Goal: Task Accomplishment & Management: Use online tool/utility

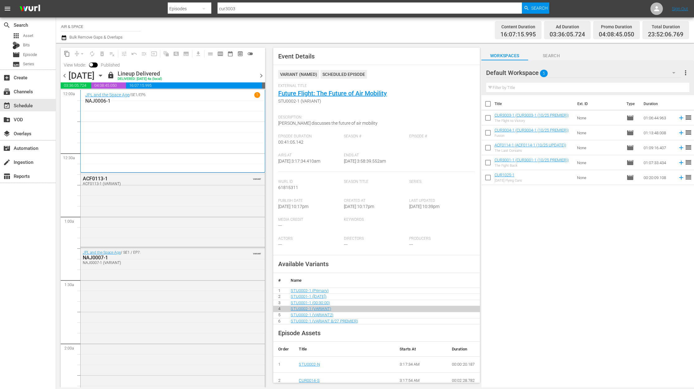
scroll to position [226, 0]
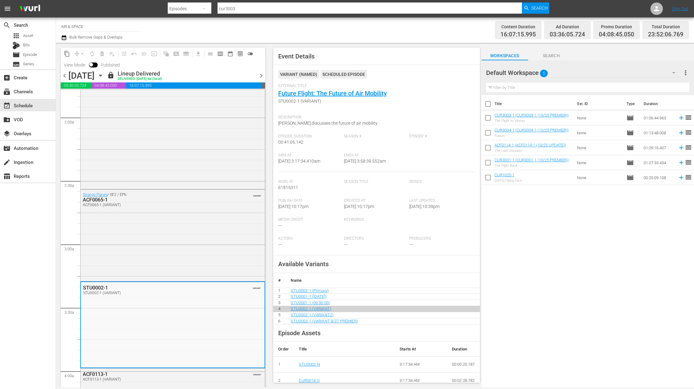
click at [104, 74] on icon "button" at bounding box center [100, 75] width 7 height 7
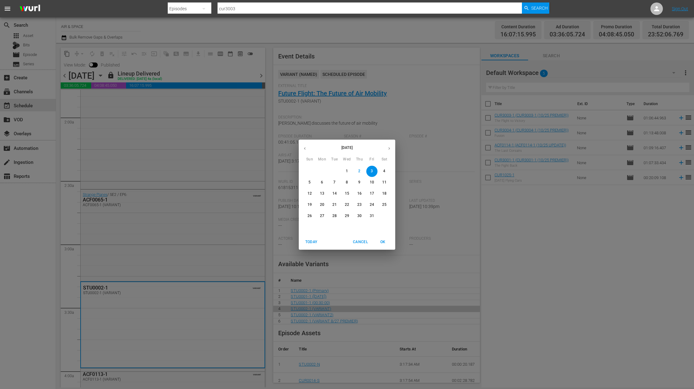
click at [323, 182] on p "6" at bounding box center [322, 182] width 2 height 5
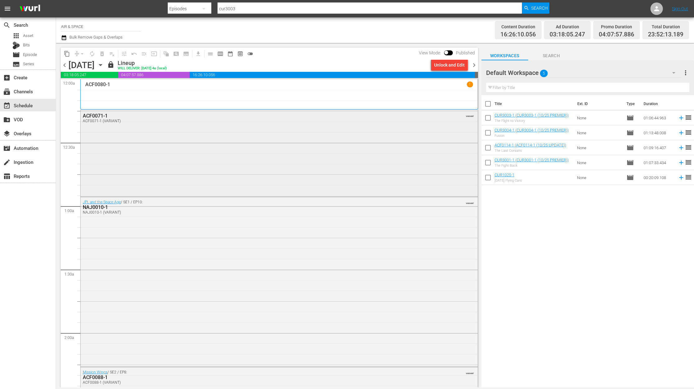
click at [95, 116] on div "ACF0071-1" at bounding box center [262, 116] width 358 height 6
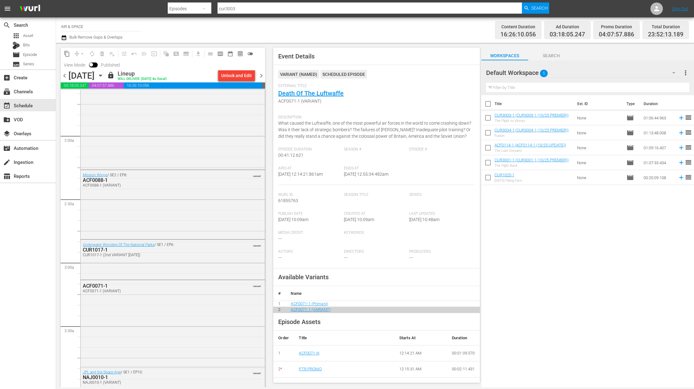
scroll to position [224, 0]
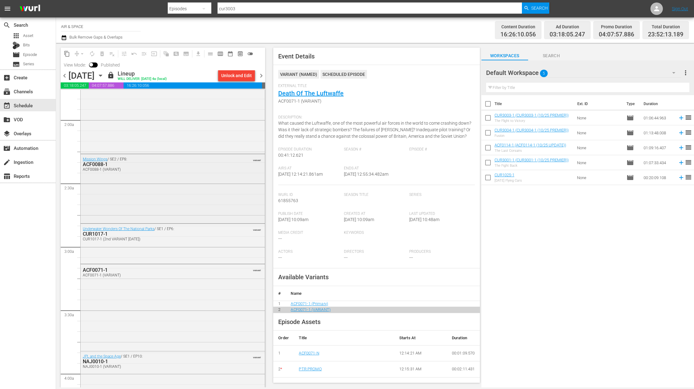
click at [100, 164] on div "ACF0088-1" at bounding box center [157, 165] width 148 height 6
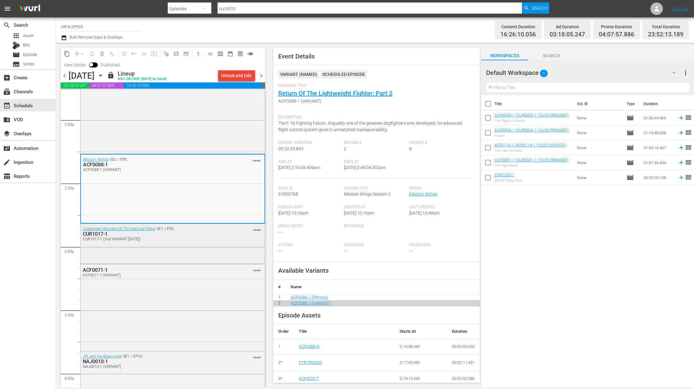
click at [97, 235] on div "CUR1017-1" at bounding box center [157, 234] width 148 height 6
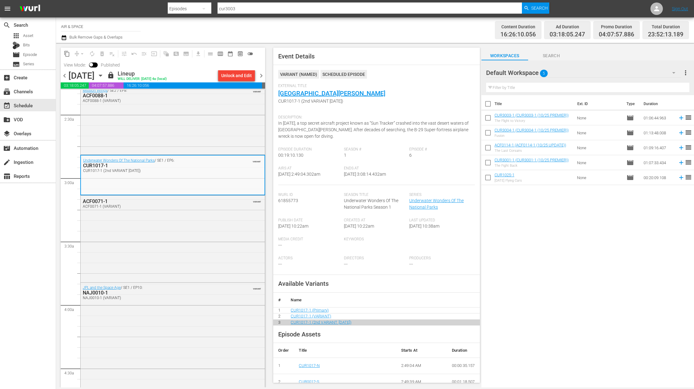
scroll to position [302, 0]
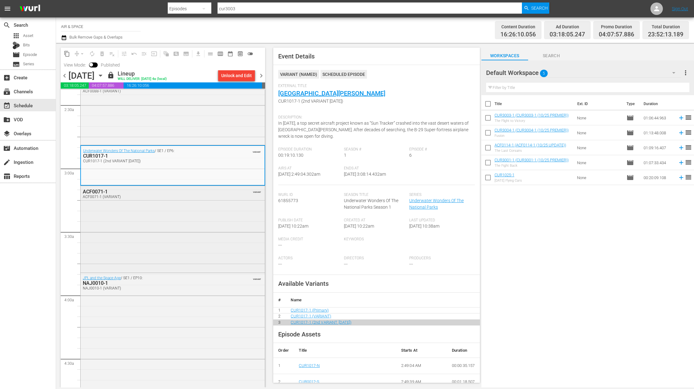
click at [97, 192] on div "ACF0071-1" at bounding box center [157, 192] width 148 height 6
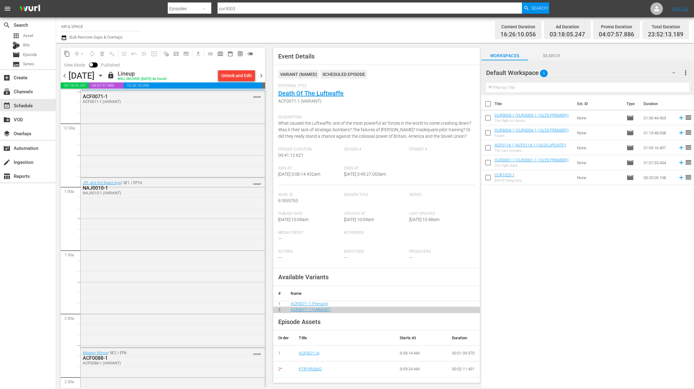
scroll to position [24, 0]
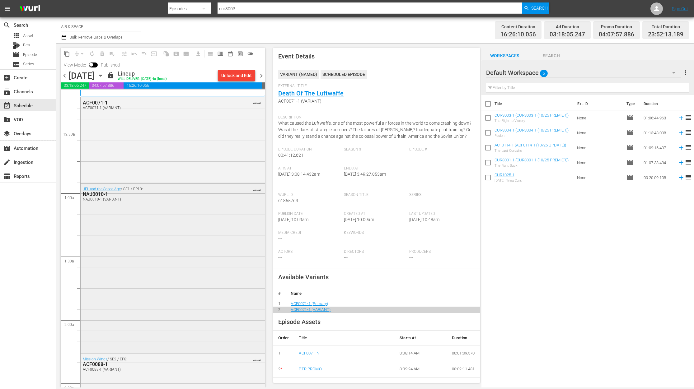
click at [103, 193] on div "NAJ0010-1" at bounding box center [157, 194] width 148 height 6
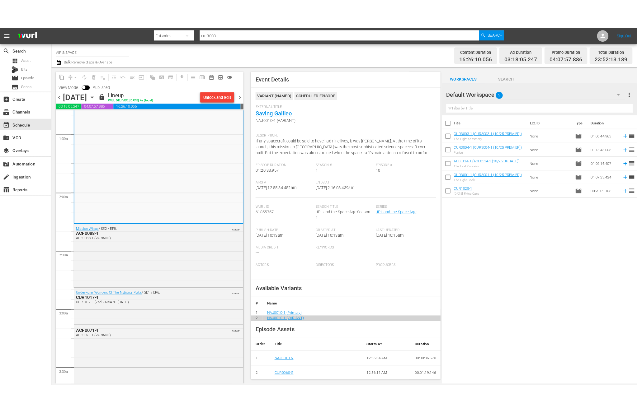
scroll to position [251, 0]
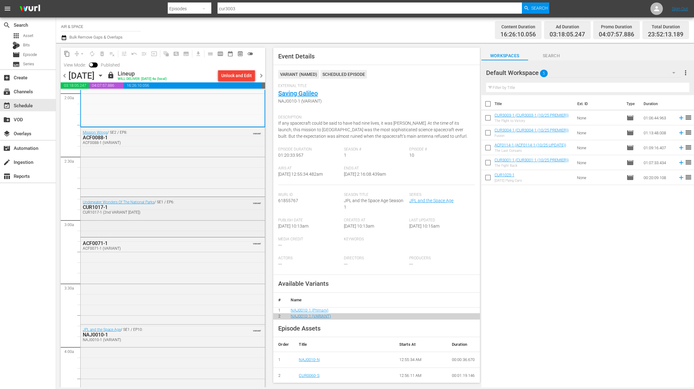
click at [102, 208] on div "CUR1017-1" at bounding box center [157, 207] width 148 height 6
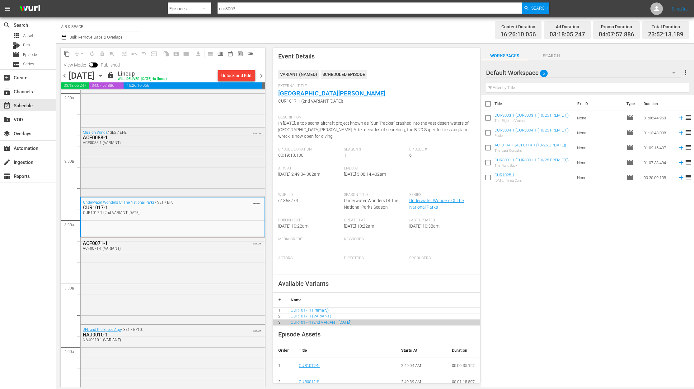
click at [98, 138] on div "ACF0088-1" at bounding box center [157, 138] width 148 height 6
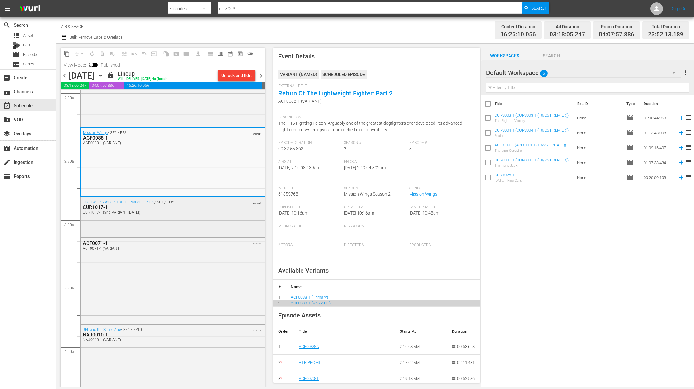
click at [100, 207] on div "CUR1017-1" at bounding box center [157, 207] width 148 height 6
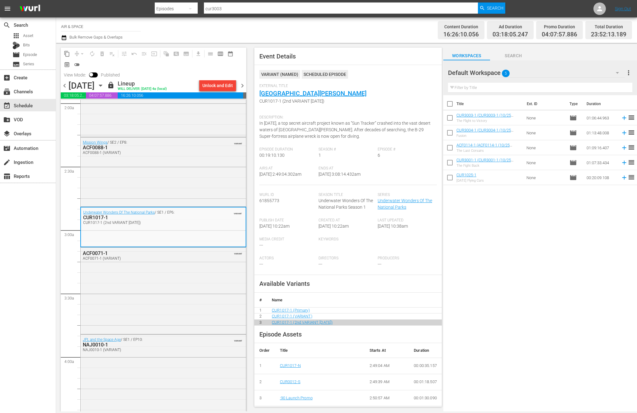
click at [243, 84] on span "chevron_right" at bounding box center [242, 86] width 8 height 8
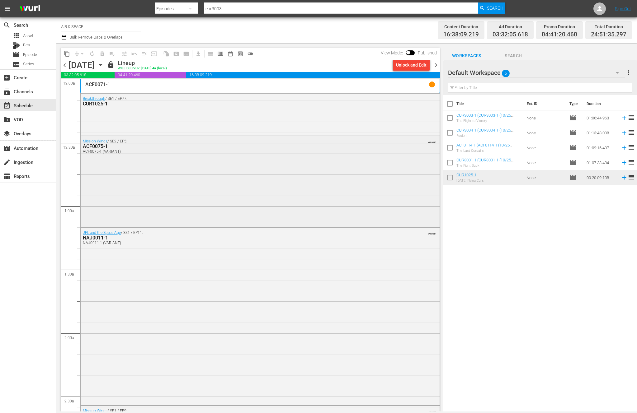
click at [99, 147] on div "ACF0075-1" at bounding box center [243, 146] width 320 height 6
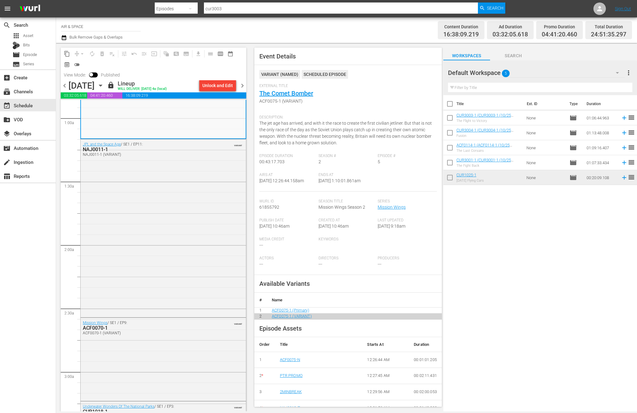
scroll to position [131, 0]
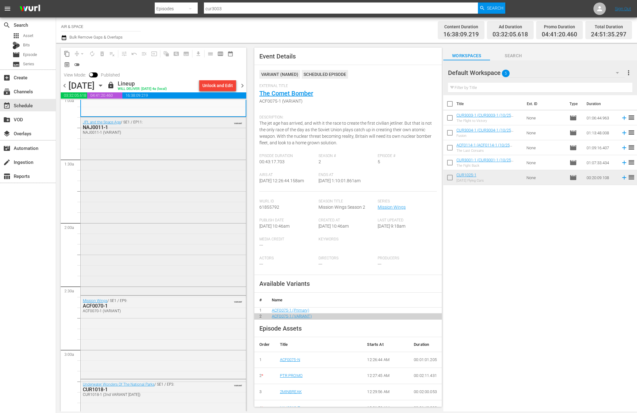
click at [99, 127] on div "NAJ0011-1" at bounding box center [148, 127] width 130 height 6
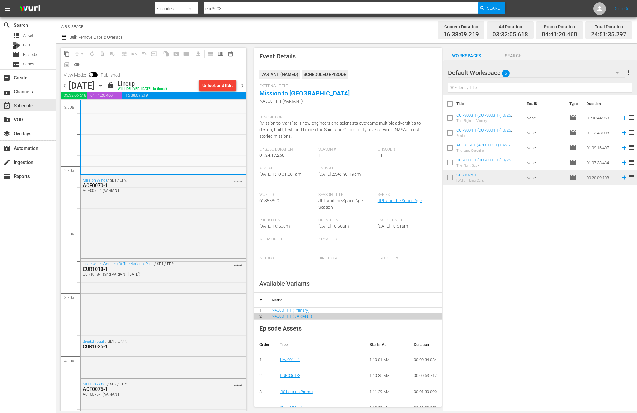
scroll to position [311, 0]
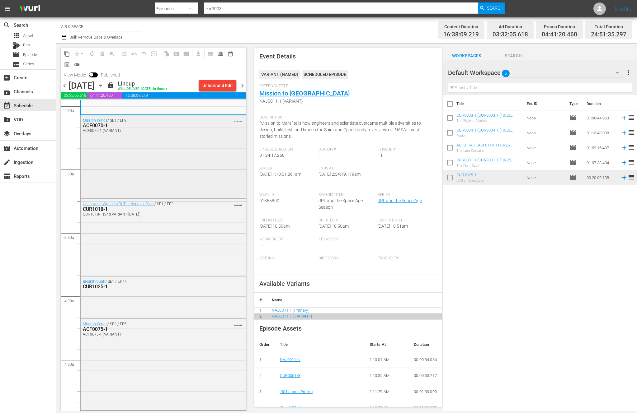
click at [101, 125] on div "ACF0070-1" at bounding box center [148, 126] width 130 height 6
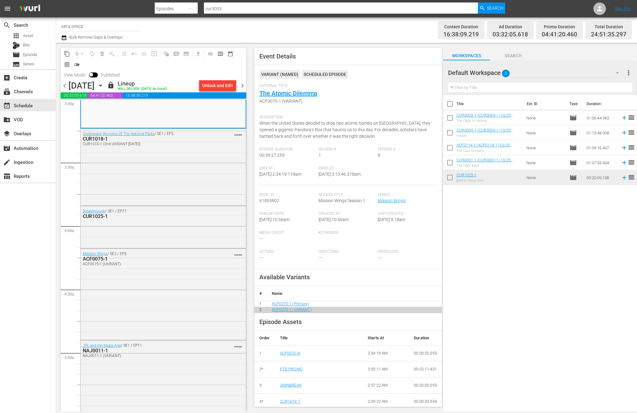
scroll to position [397, 0]
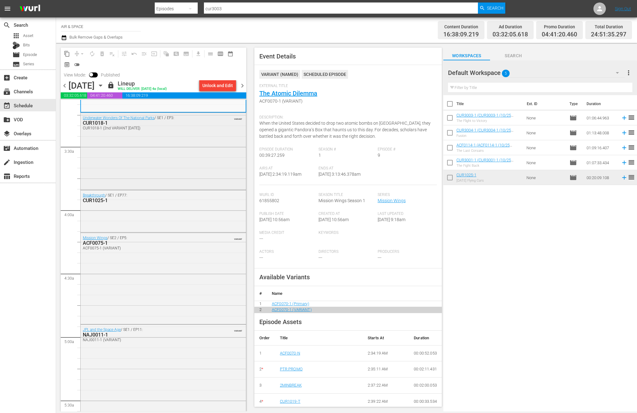
click at [97, 123] on div "CUR1018-1" at bounding box center [148, 123] width 130 height 6
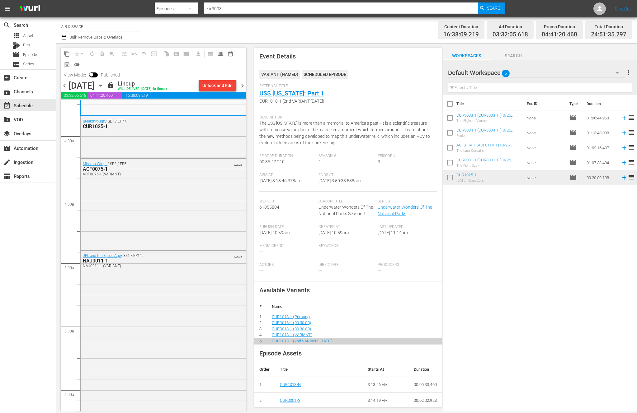
scroll to position [478, 0]
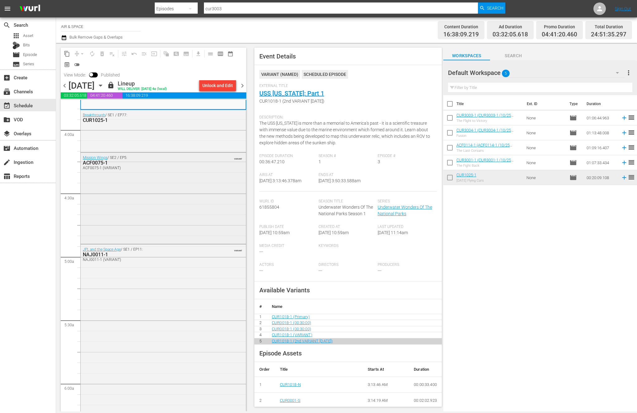
click at [100, 163] on div "ACF0075-1" at bounding box center [148, 163] width 130 height 6
